Goal: Find specific page/section: Find specific page/section

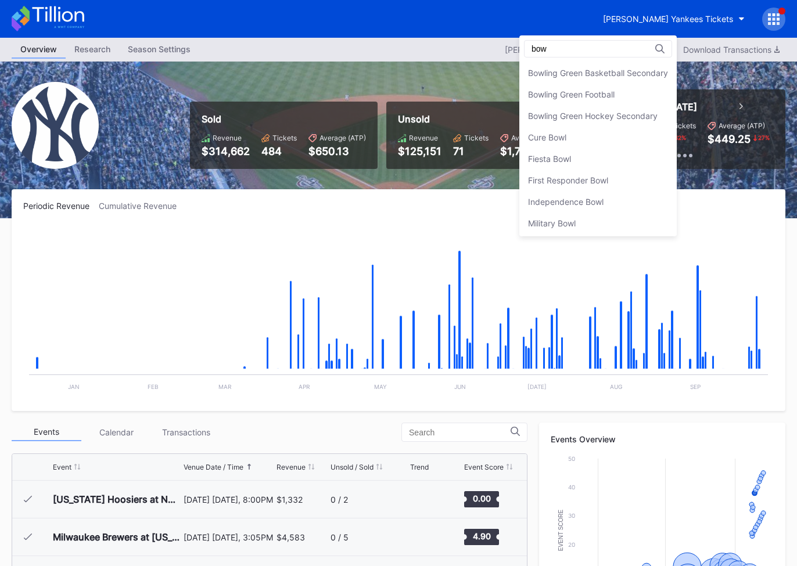
scroll to position [107, 0]
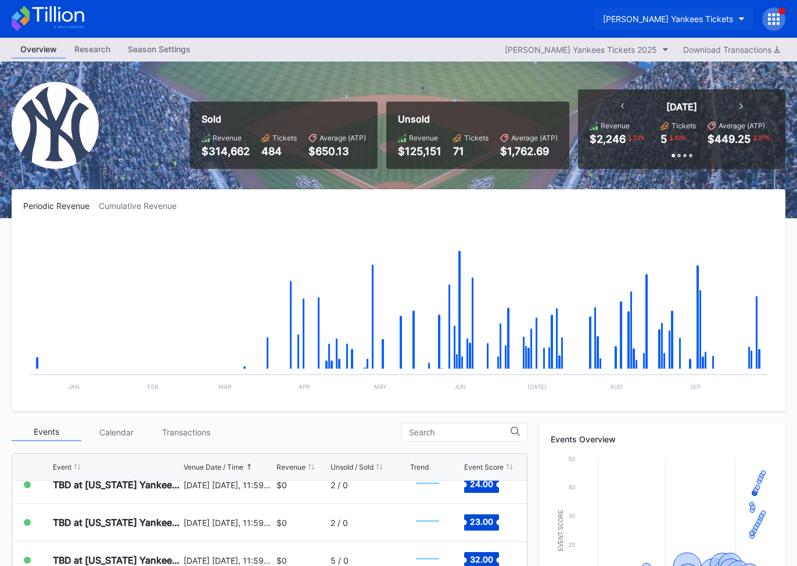
click at [678, 19] on div "[PERSON_NAME] Yankees Tickets" at bounding box center [668, 19] width 130 height 10
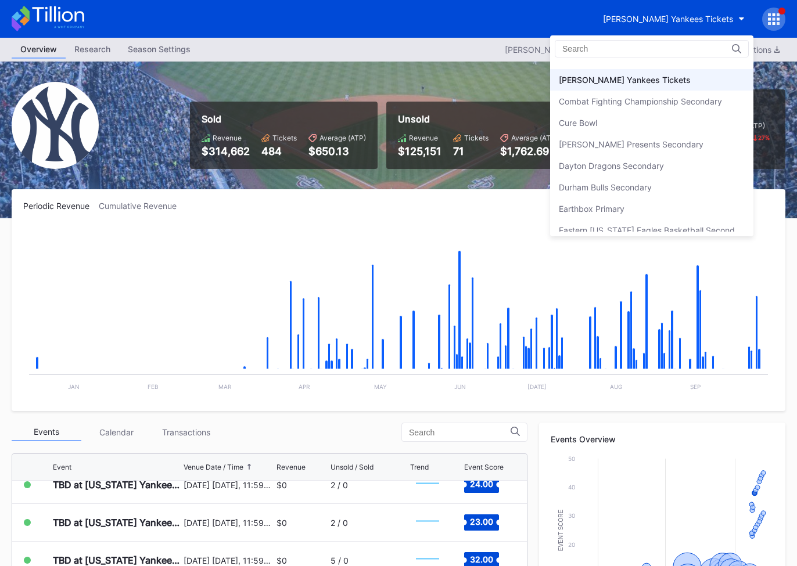
click at [636, 49] on input at bounding box center [613, 48] width 102 height 9
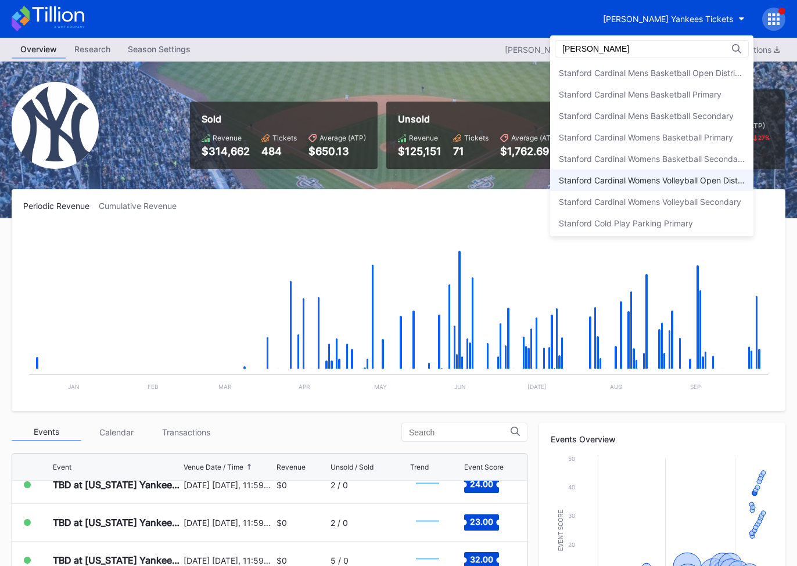
scroll to position [57, 0]
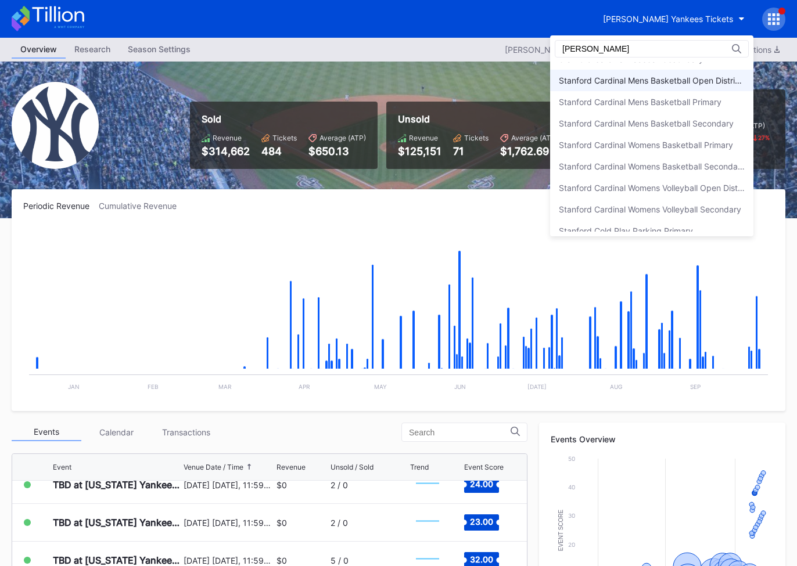
type input "[PERSON_NAME]"
click at [667, 86] on div "Stanford Cardinal Mens Basketball Open Distribution" at bounding box center [651, 80] width 203 height 21
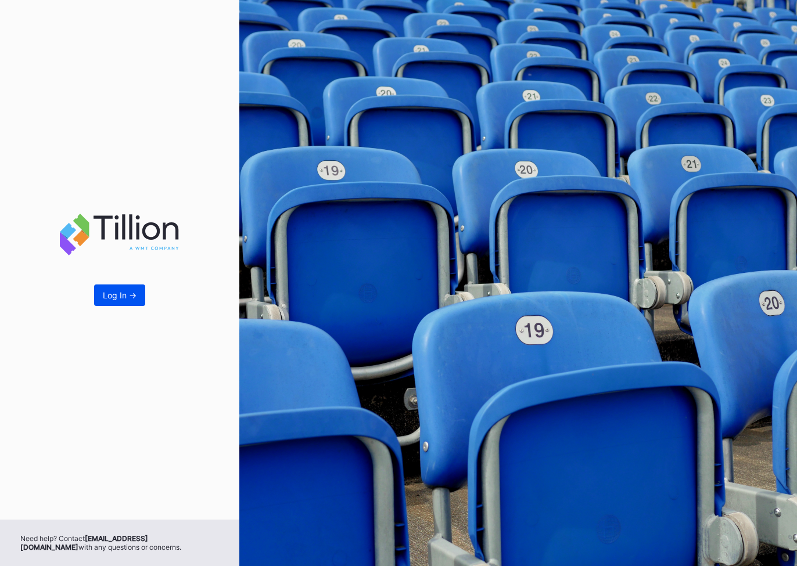
click at [127, 293] on div "Log In ->" at bounding box center [120, 295] width 34 height 10
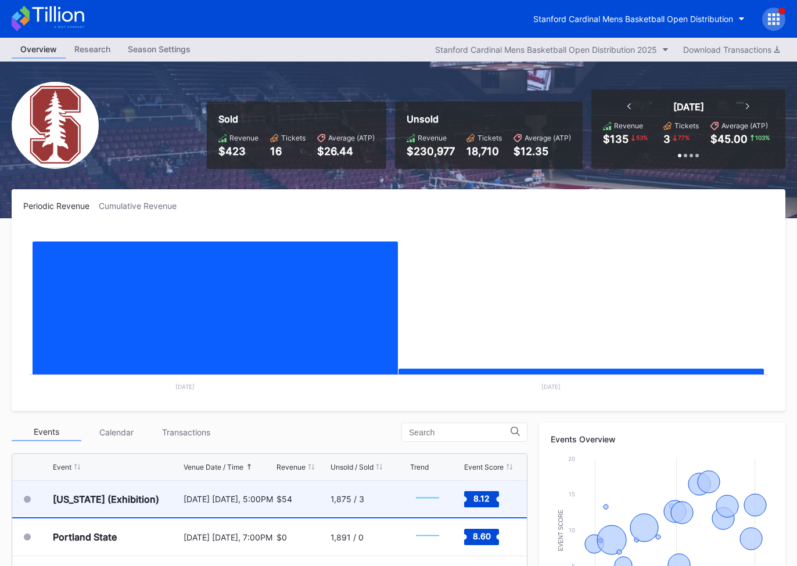
click at [128, 498] on div "Oregon (Exhibition)" at bounding box center [106, 499] width 106 height 12
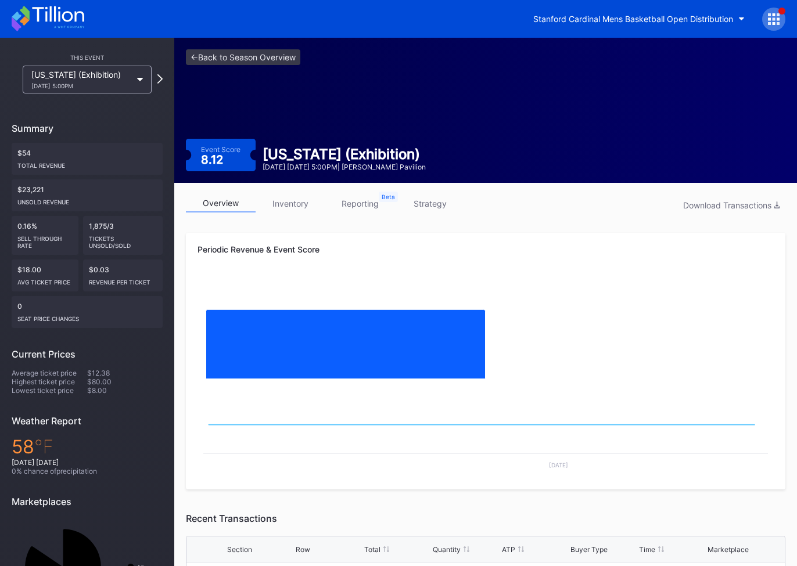
click at [293, 204] on link "inventory" at bounding box center [290, 203] width 70 height 18
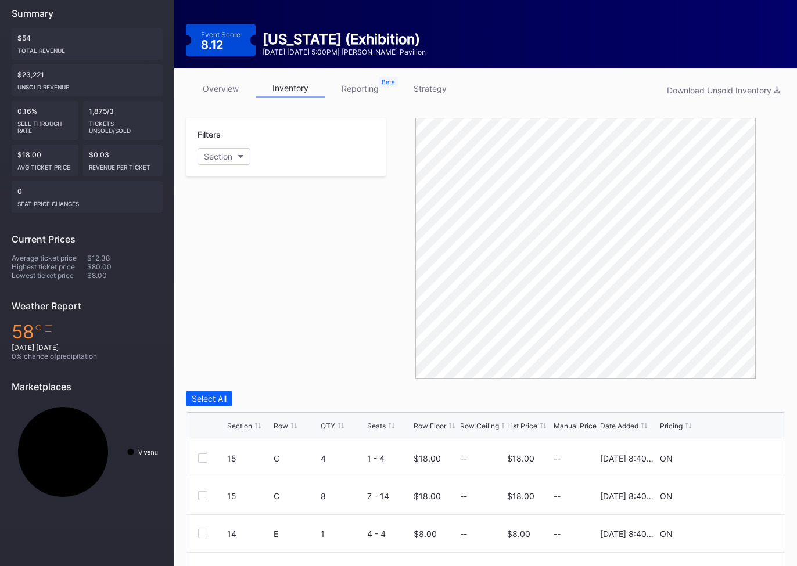
scroll to position [215, 0]
